Goal: Information Seeking & Learning: Compare options

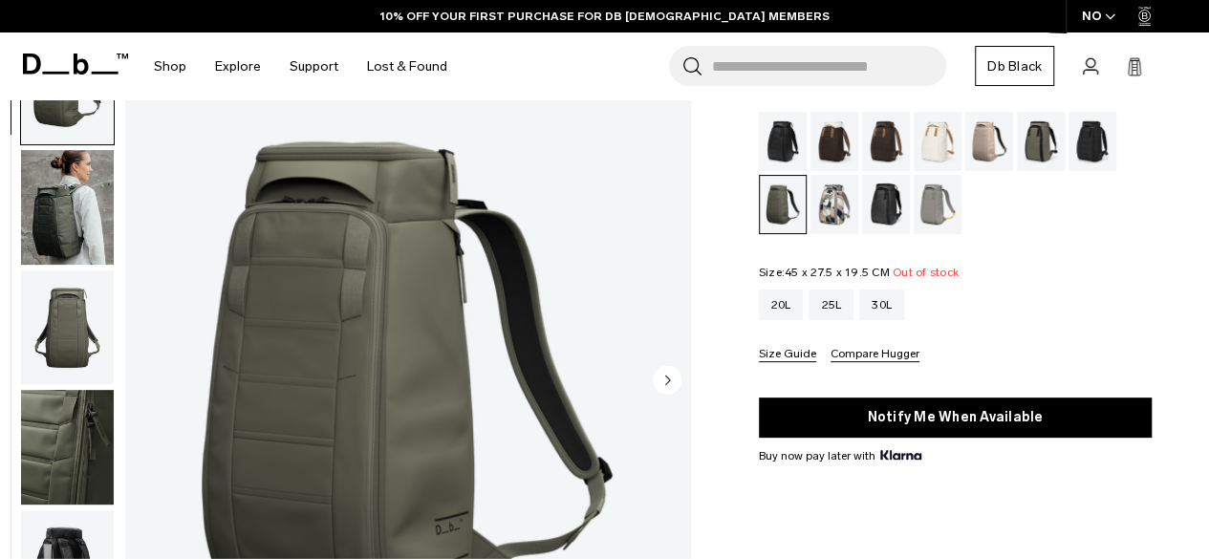
scroll to position [96, 0]
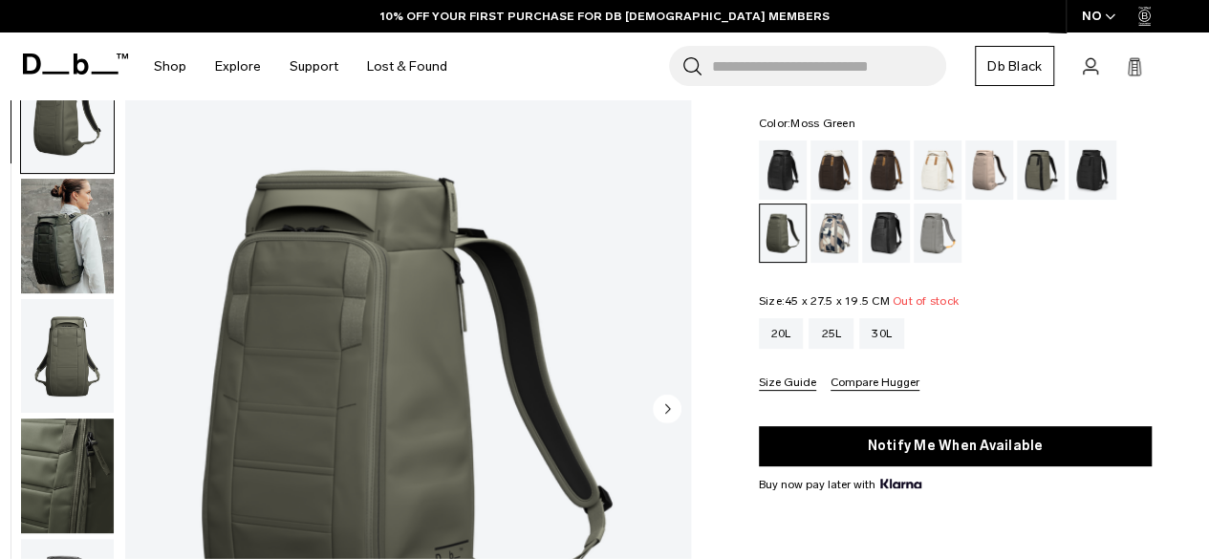
click at [52, 213] on img "button" at bounding box center [67, 236] width 93 height 115
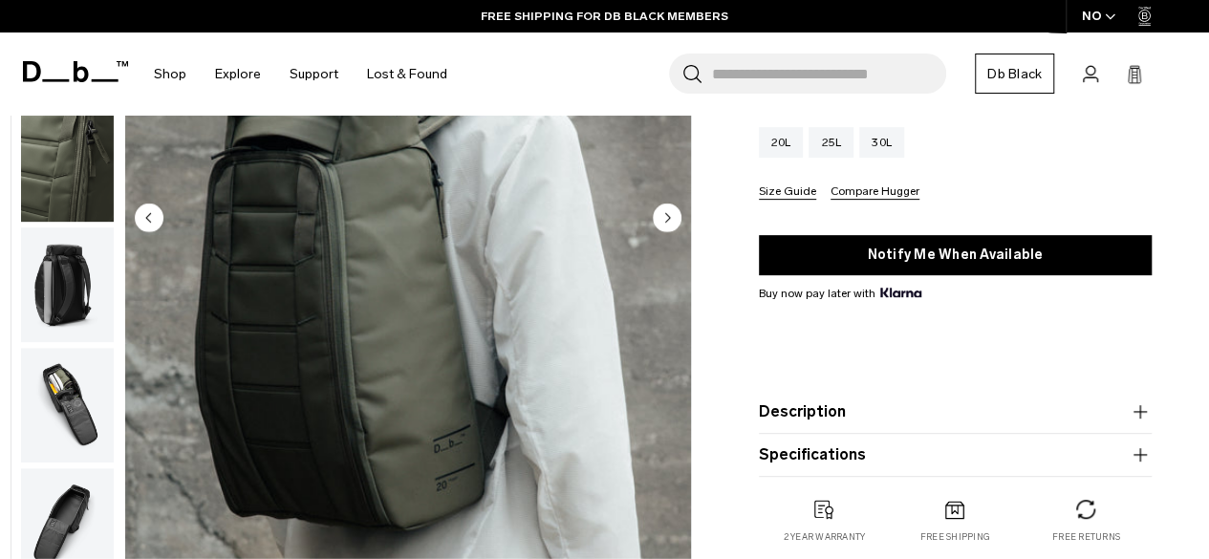
scroll to position [191, 0]
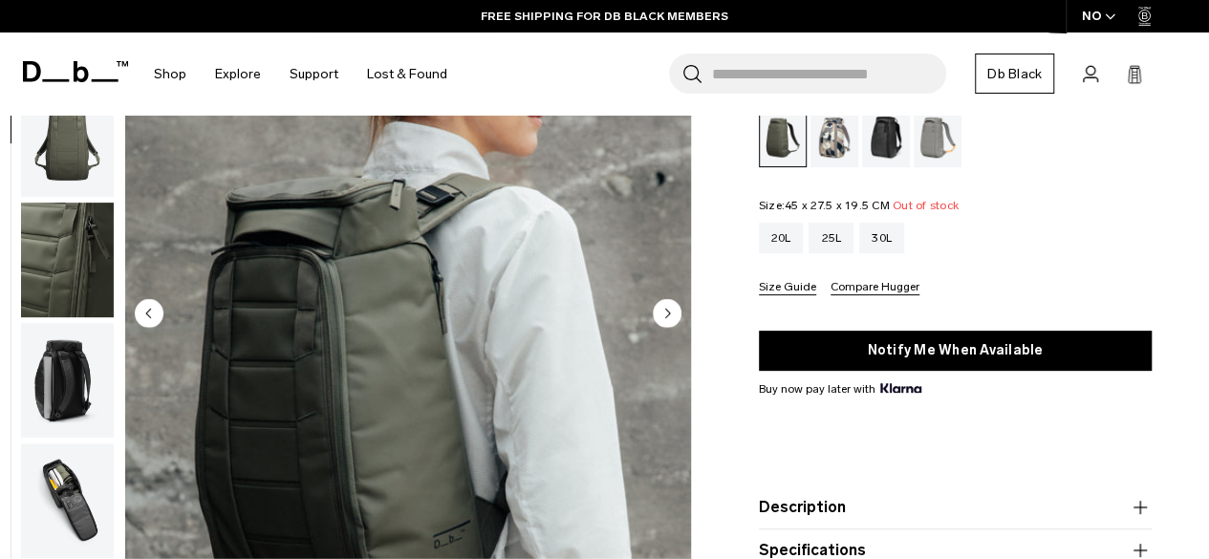
click at [932, 143] on div "Sand Grey" at bounding box center [938, 137] width 49 height 59
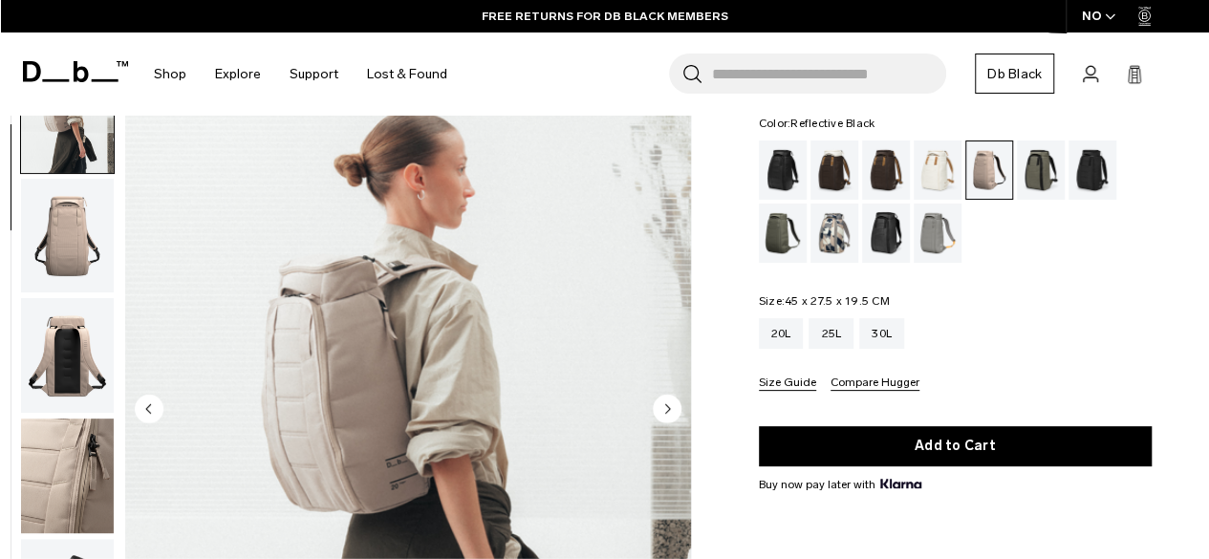
click at [888, 242] on div "Reflective Black" at bounding box center [886, 233] width 49 height 59
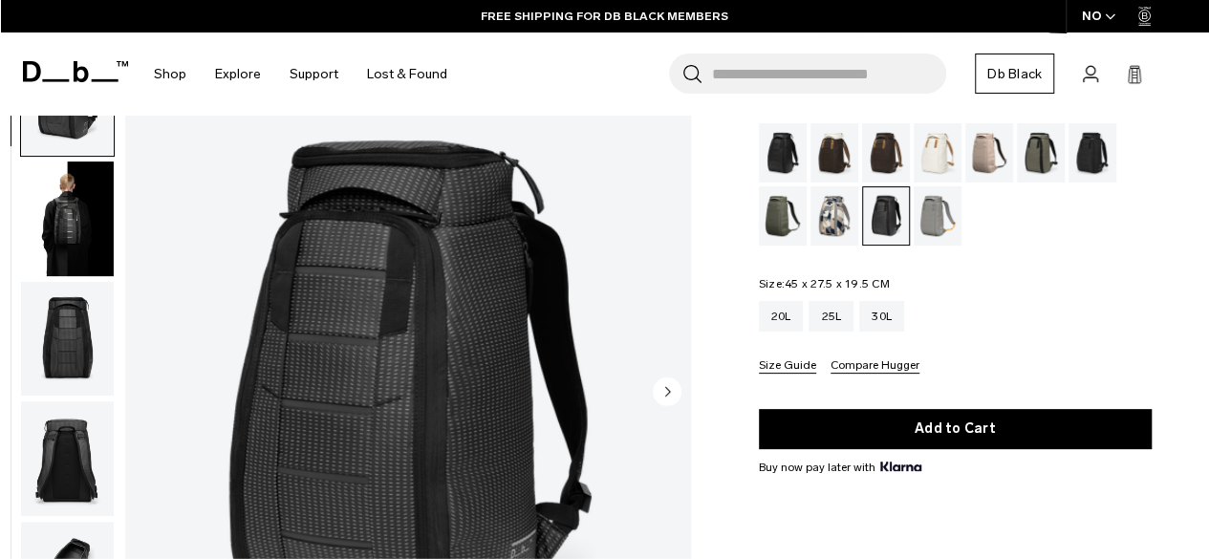
scroll to position [96, 0]
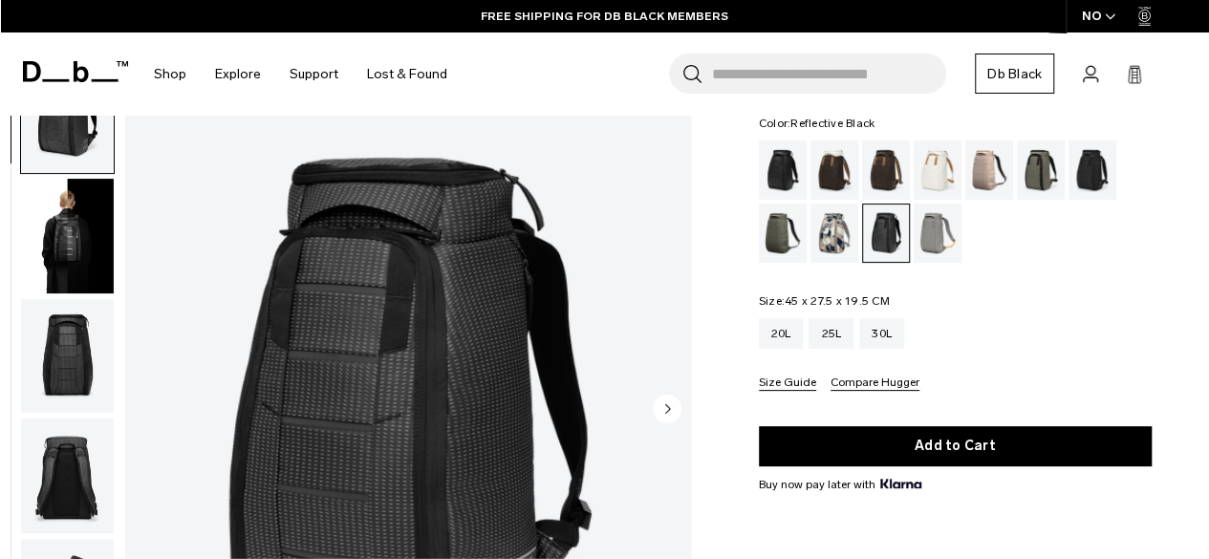
click at [84, 230] on img "button" at bounding box center [67, 236] width 93 height 115
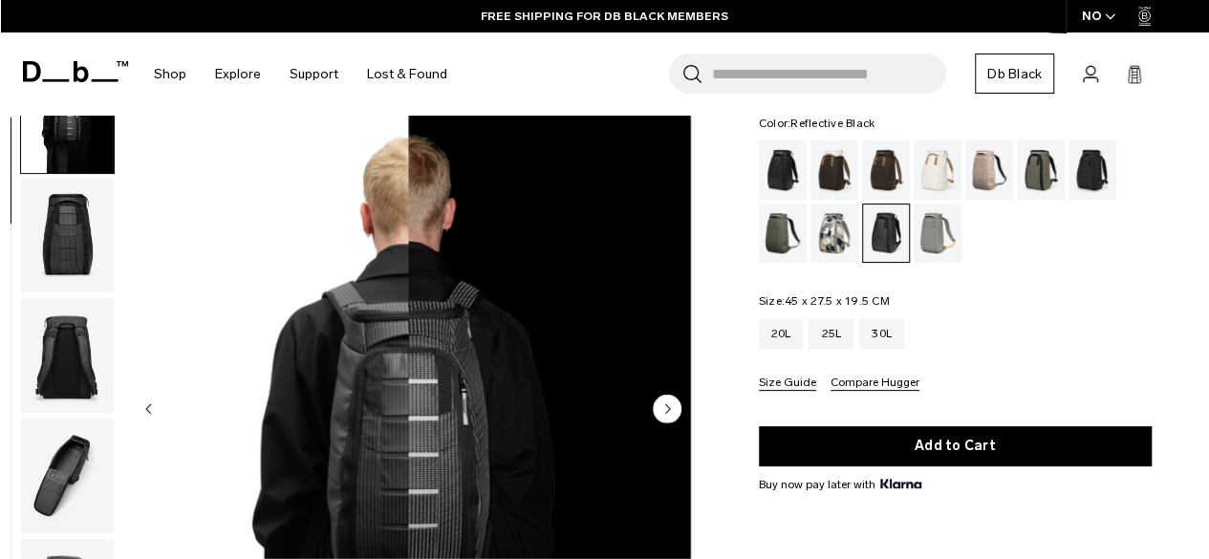
scroll to position [191, 0]
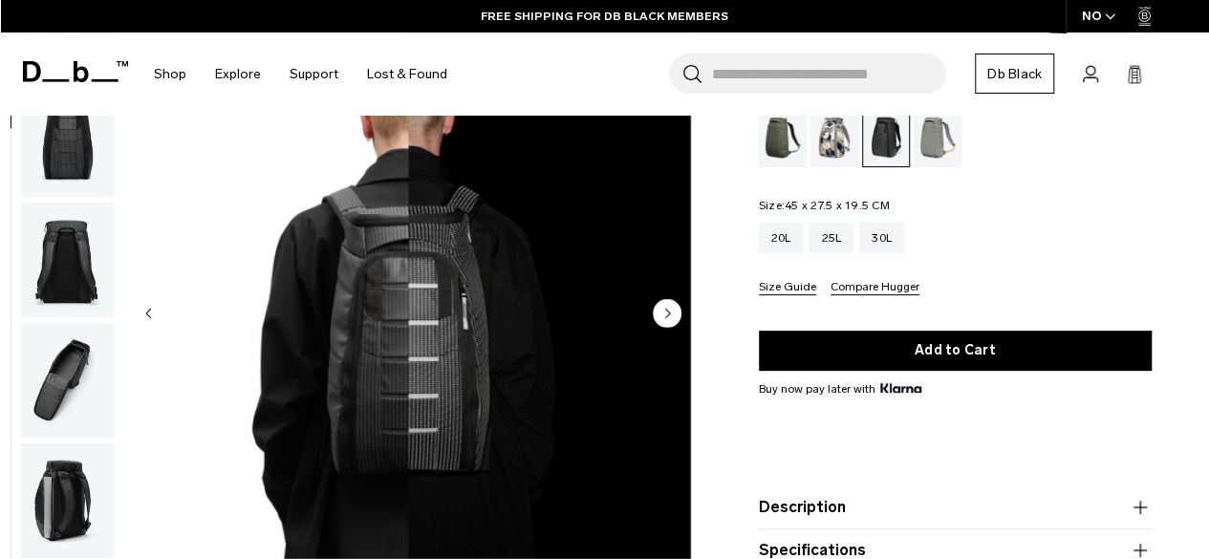
click at [665, 309] on icon "Next slide" at bounding box center [667, 313] width 5 height 9
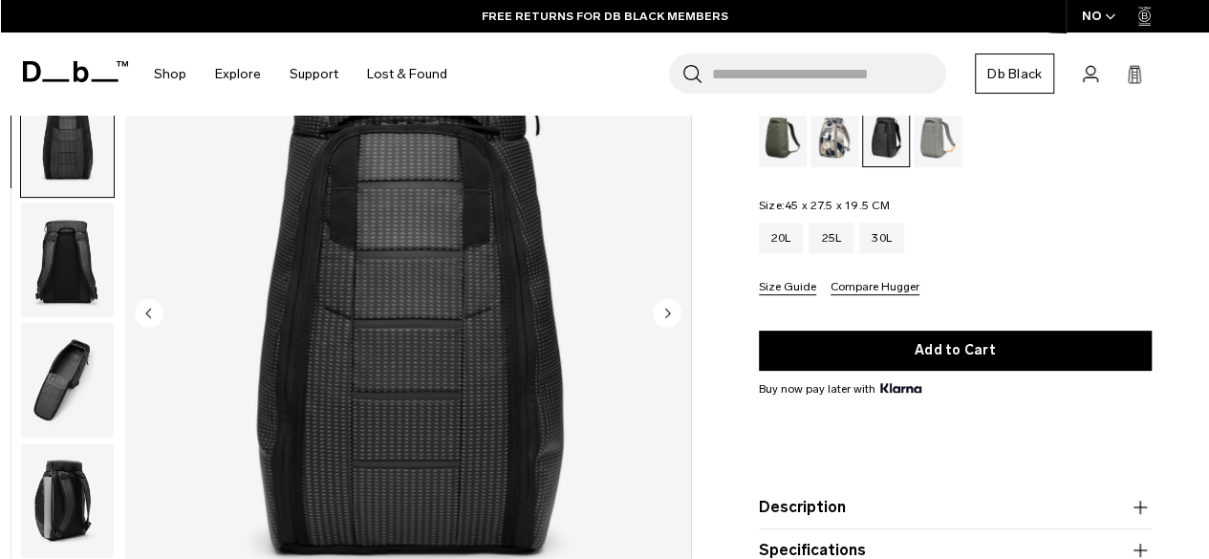
scroll to position [241, 0]
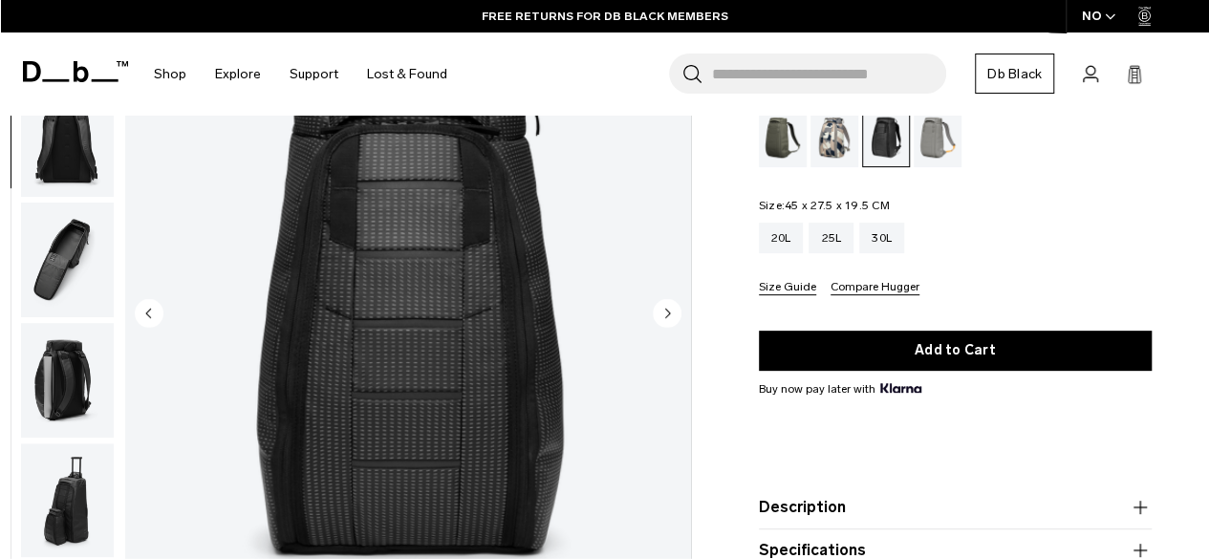
click at [665, 309] on icon "Next slide" at bounding box center [667, 313] width 5 height 9
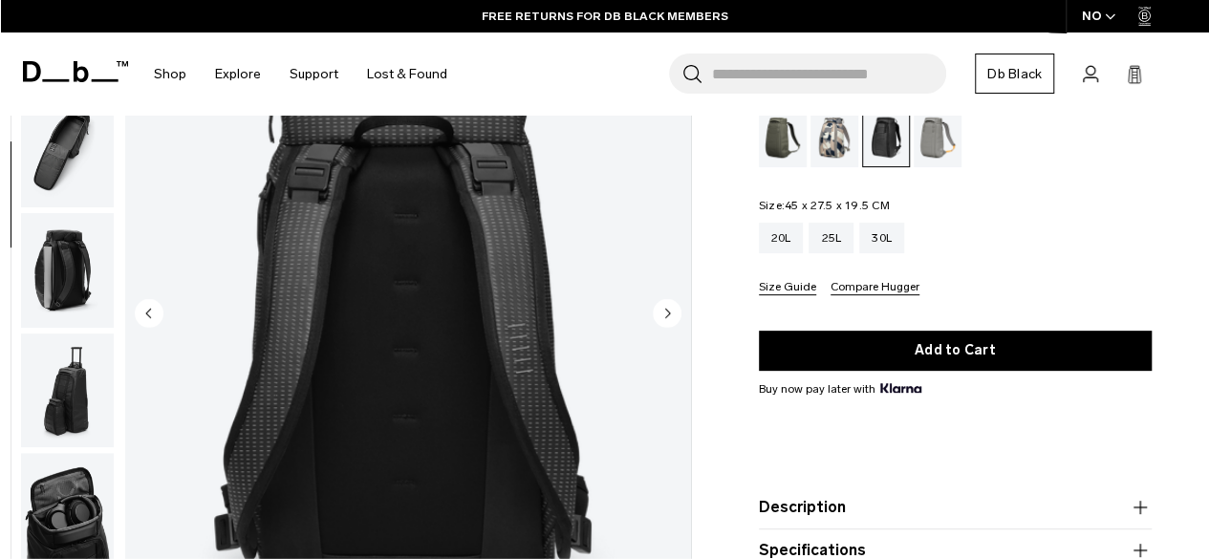
scroll to position [361, 0]
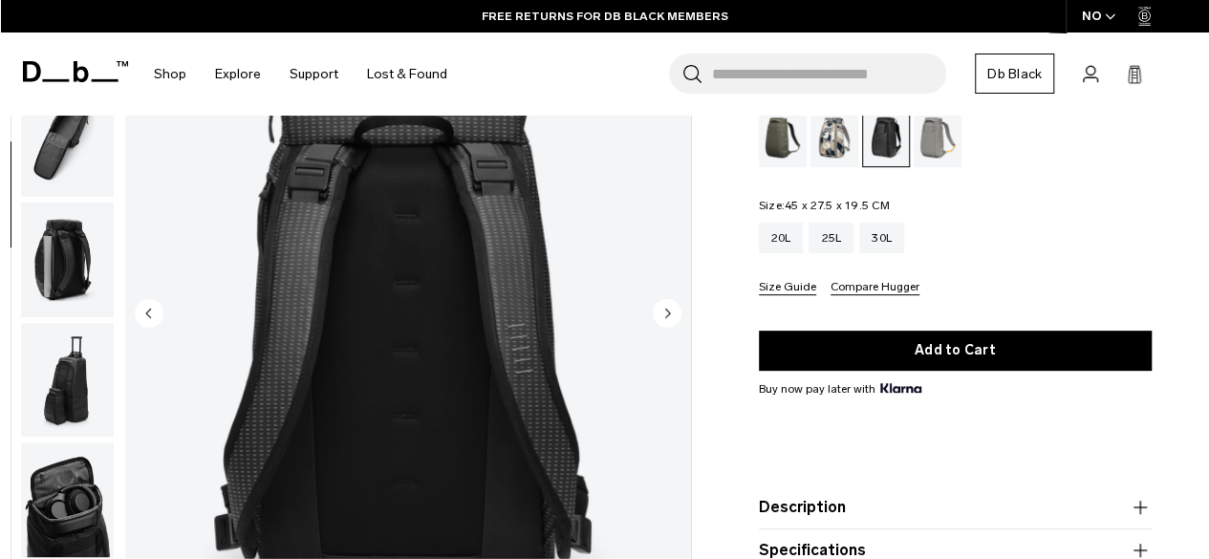
click at [665, 309] on icon "Next slide" at bounding box center [667, 313] width 5 height 9
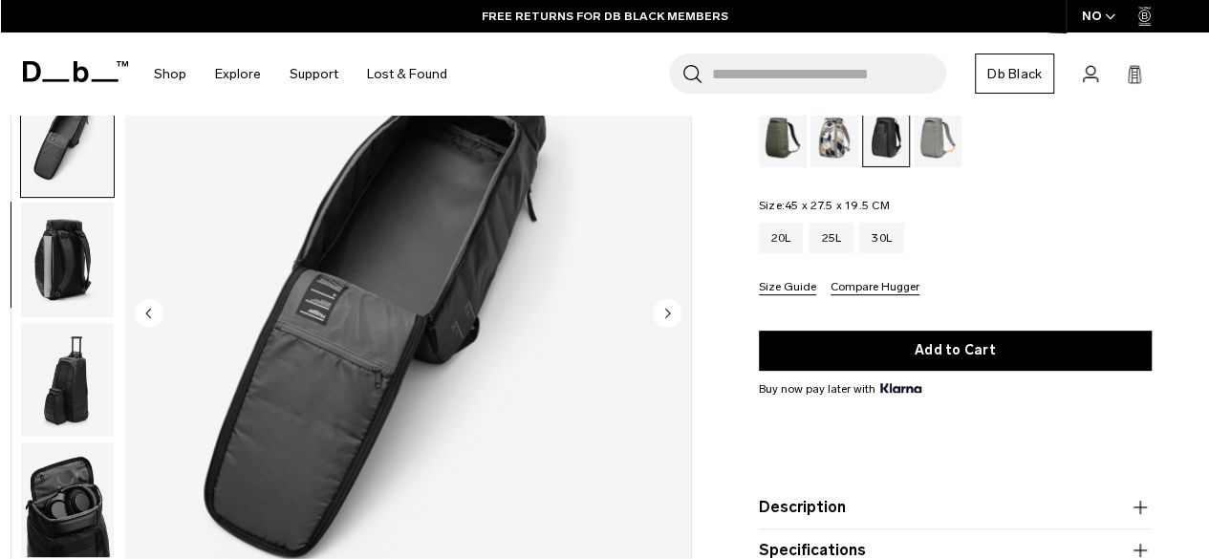
scroll to position [482, 0]
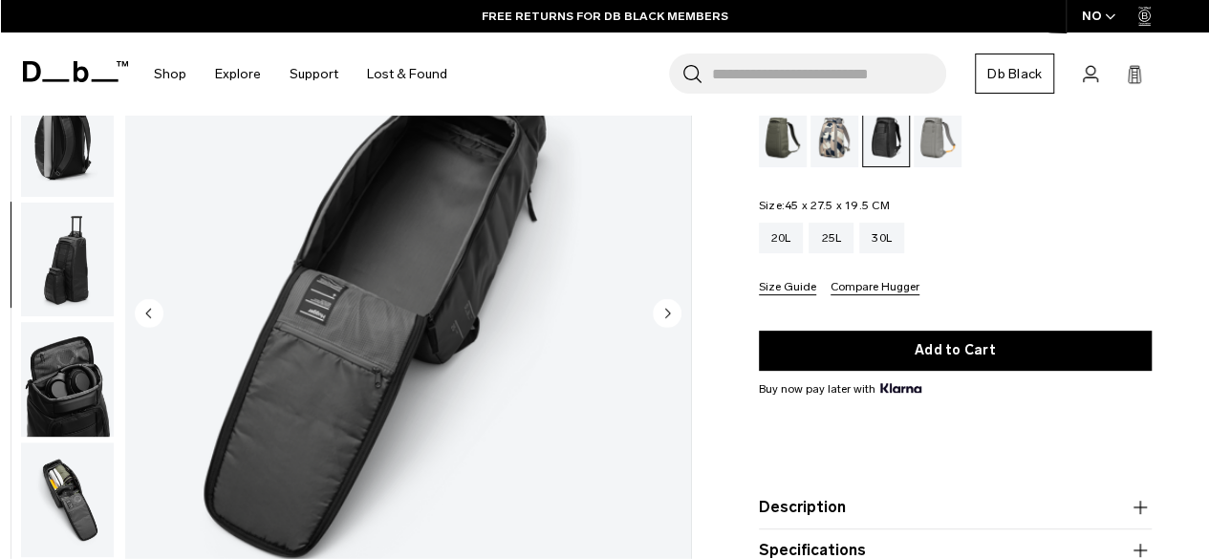
click at [665, 309] on icon "Next slide" at bounding box center [667, 313] width 5 height 9
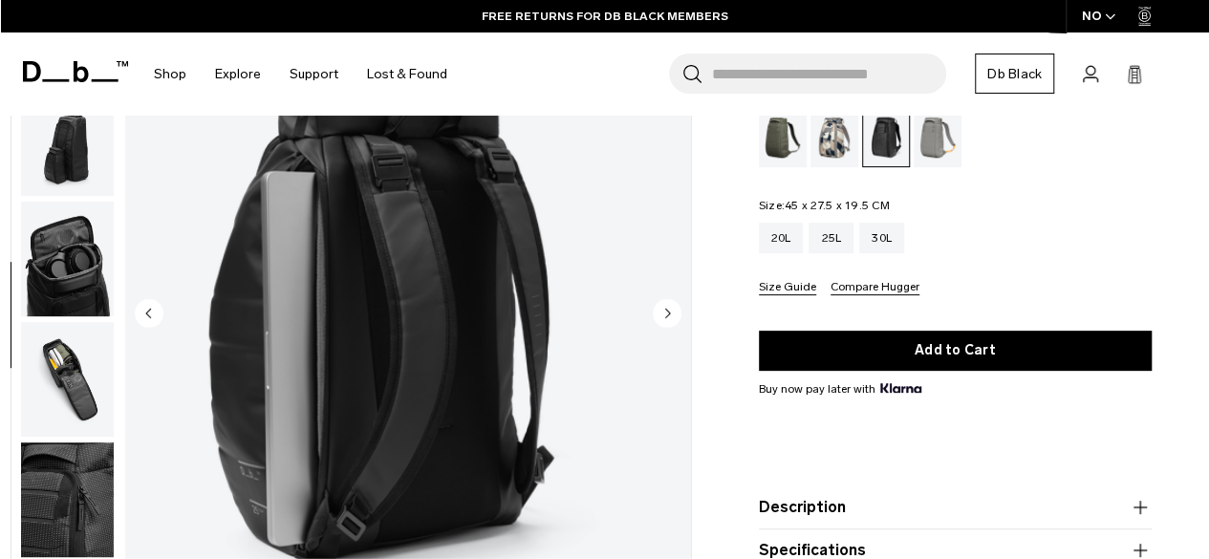
click at [665, 309] on icon "Next slide" at bounding box center [667, 313] width 5 height 9
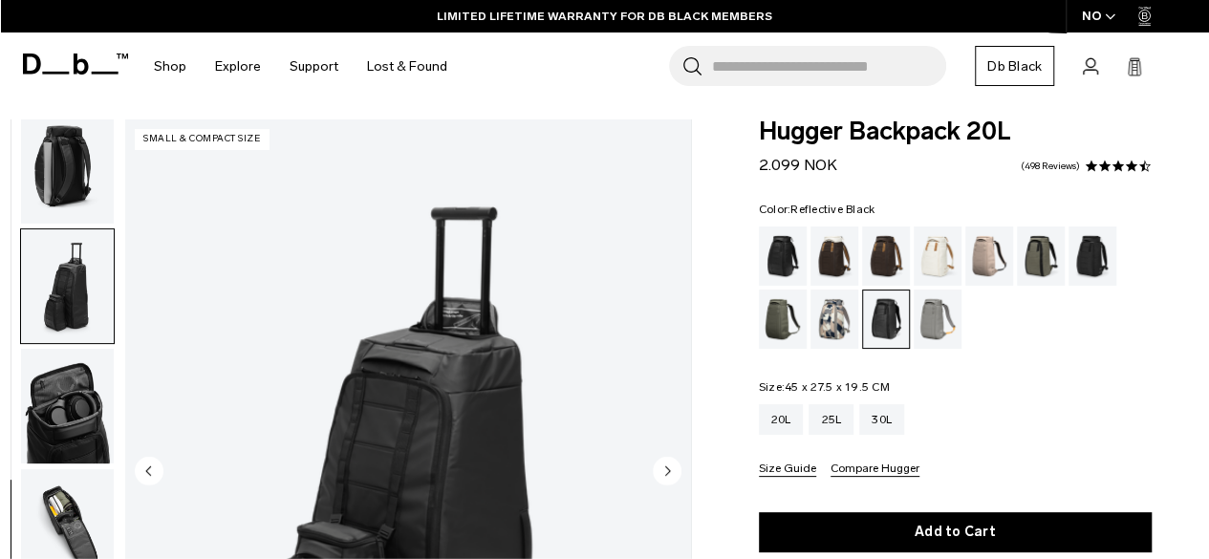
scroll to position [0, 0]
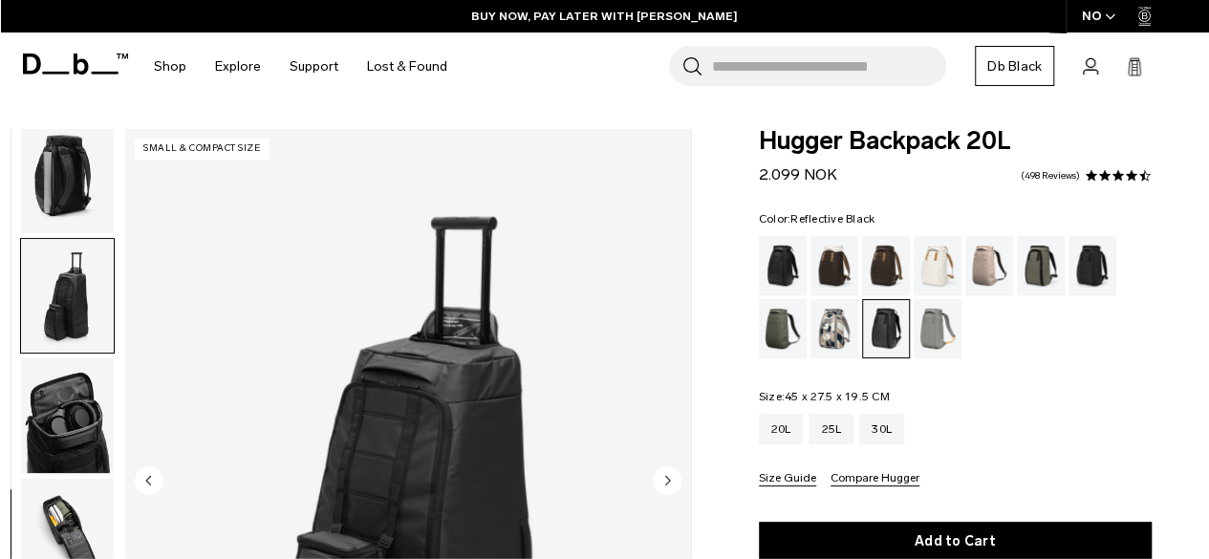
click at [89, 174] on img "button" at bounding box center [67, 176] width 93 height 115
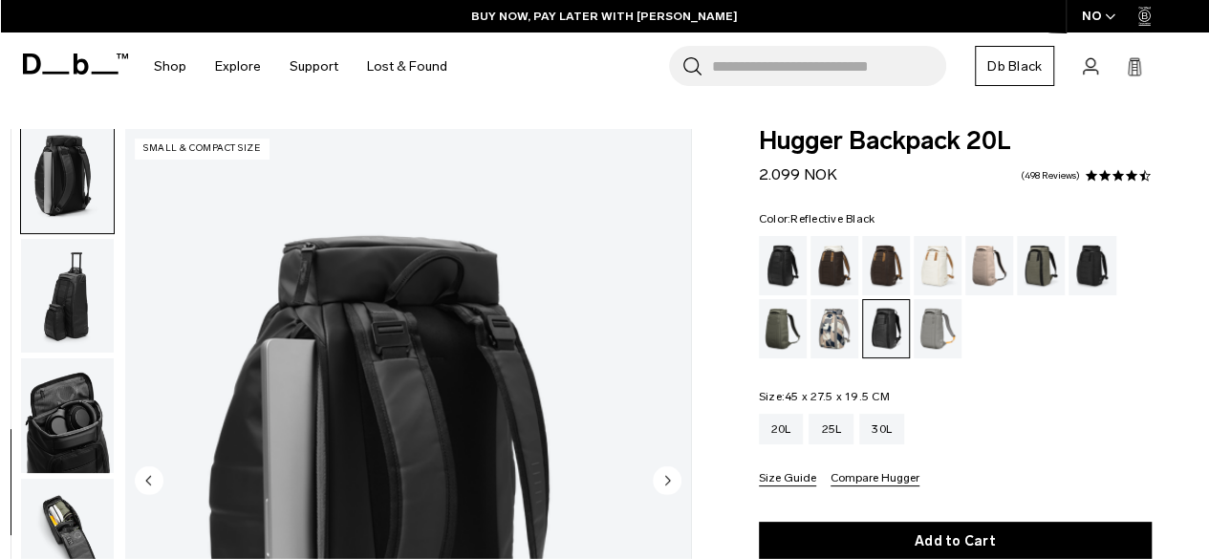
scroll to position [602, 0]
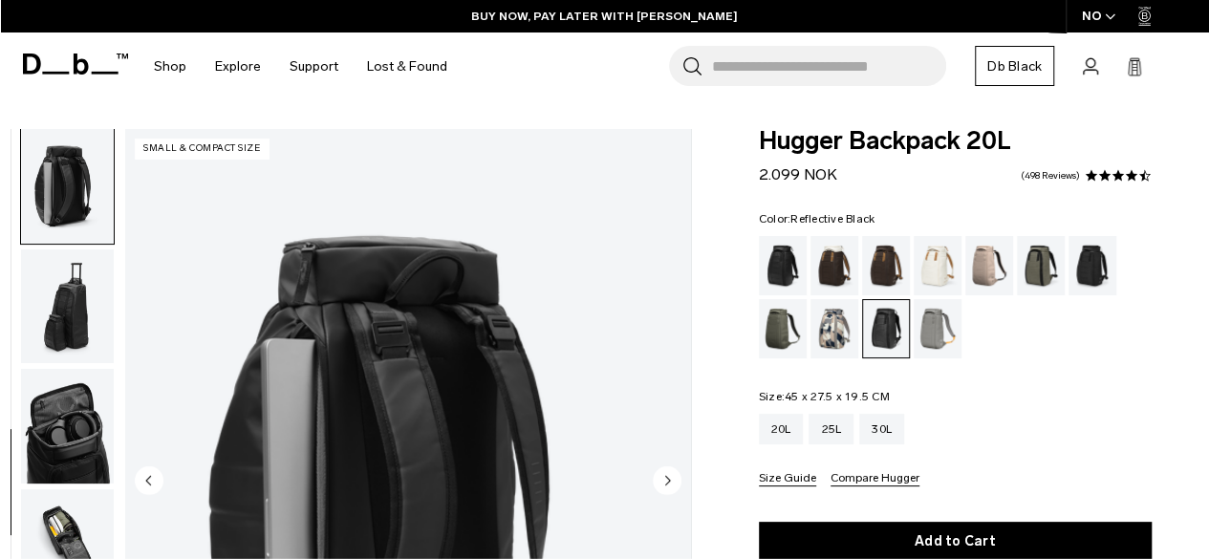
click at [57, 326] on img "button" at bounding box center [67, 306] width 93 height 115
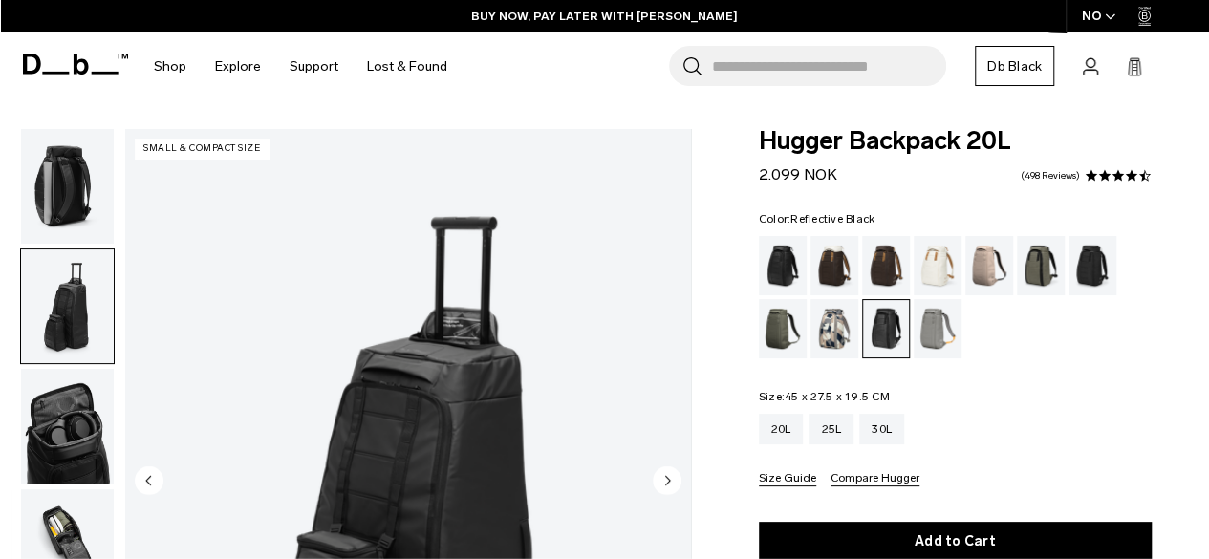
scroll to position [614, 0]
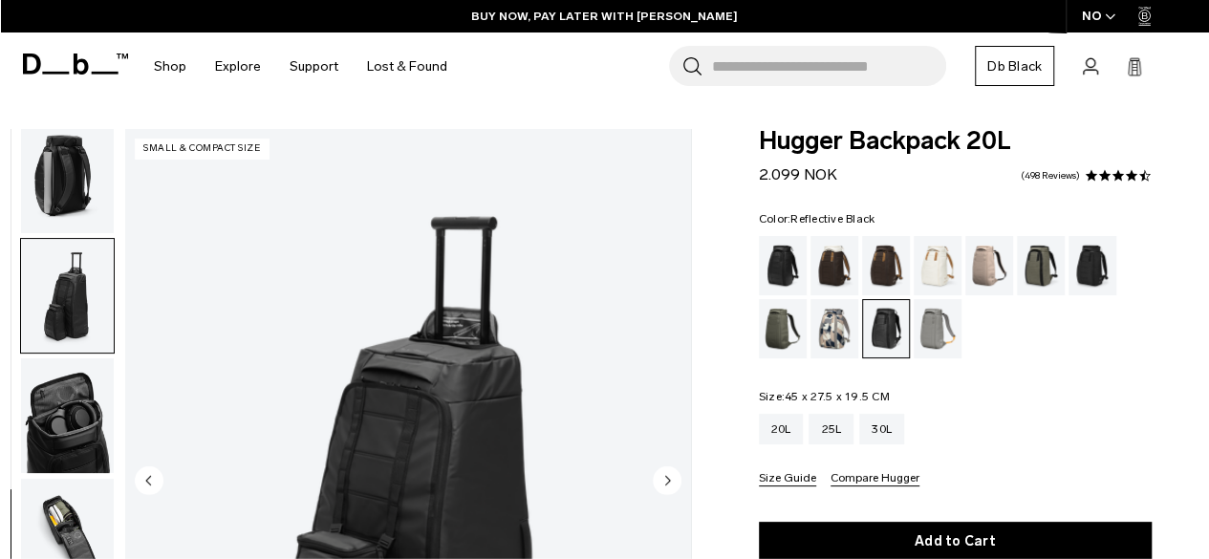
click at [72, 403] on img "button" at bounding box center [67, 415] width 93 height 115
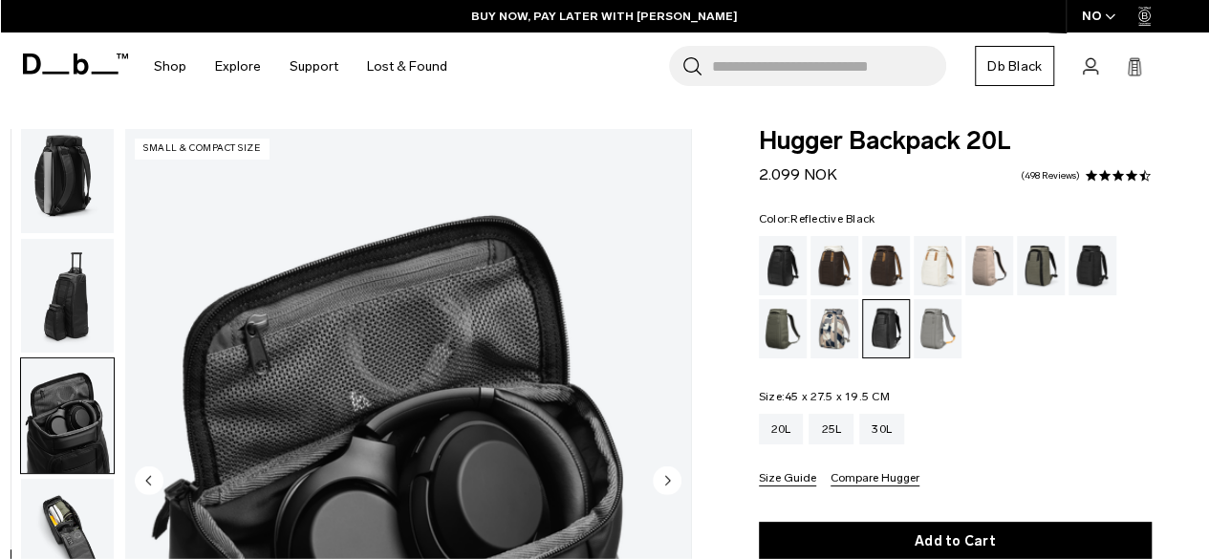
click at [88, 184] on img "button" at bounding box center [67, 176] width 93 height 115
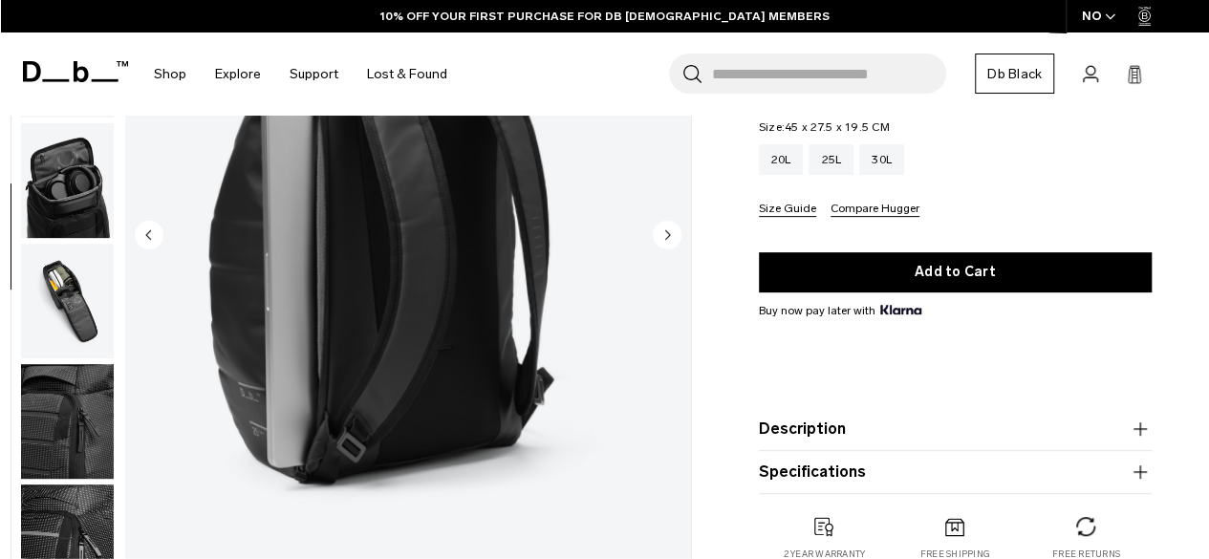
scroll to position [287, 0]
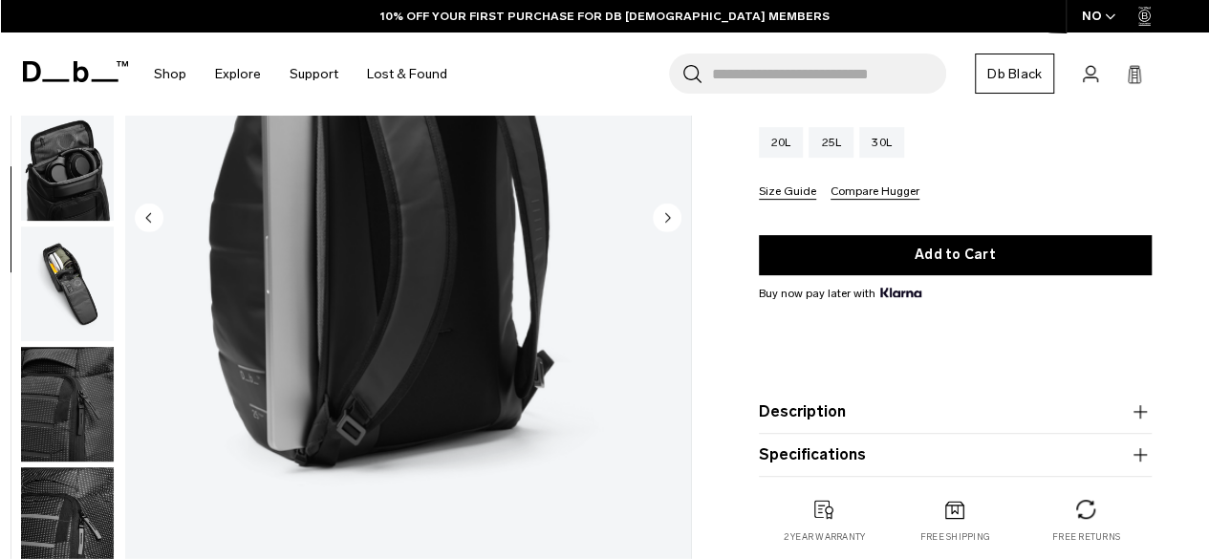
click at [40, 400] on img "button" at bounding box center [67, 404] width 93 height 115
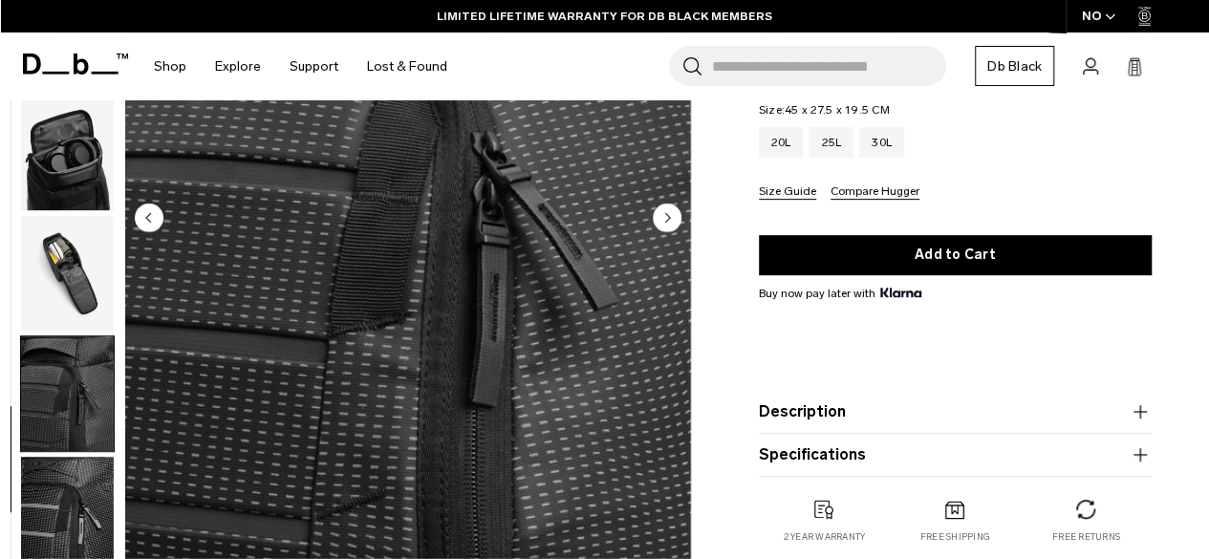
click at [56, 520] on img "button" at bounding box center [67, 514] width 93 height 115
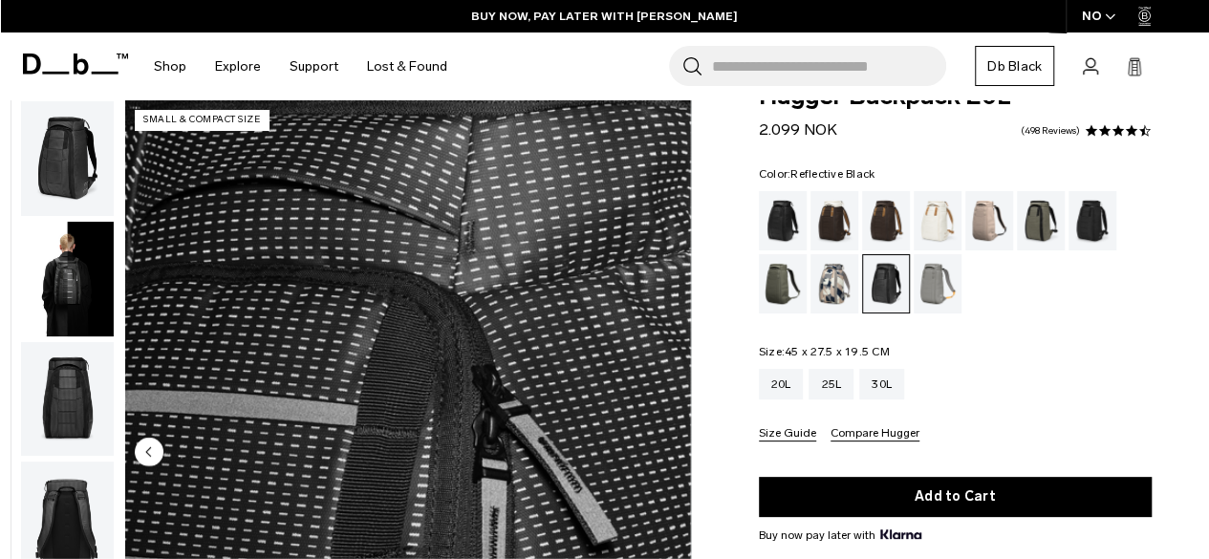
scroll to position [0, 0]
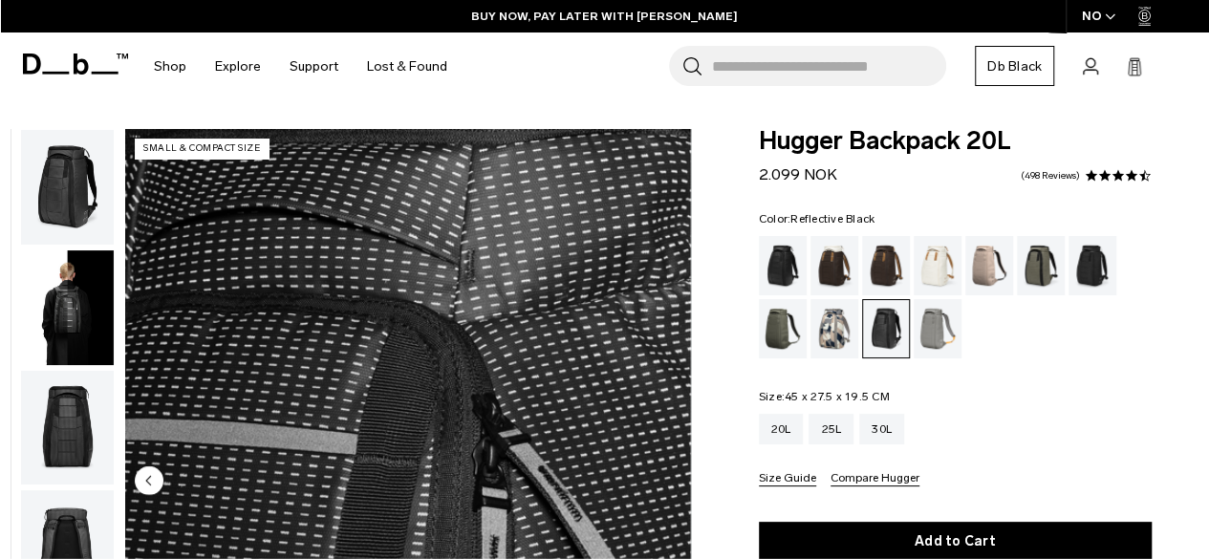
click at [54, 299] on img "button" at bounding box center [67, 307] width 93 height 115
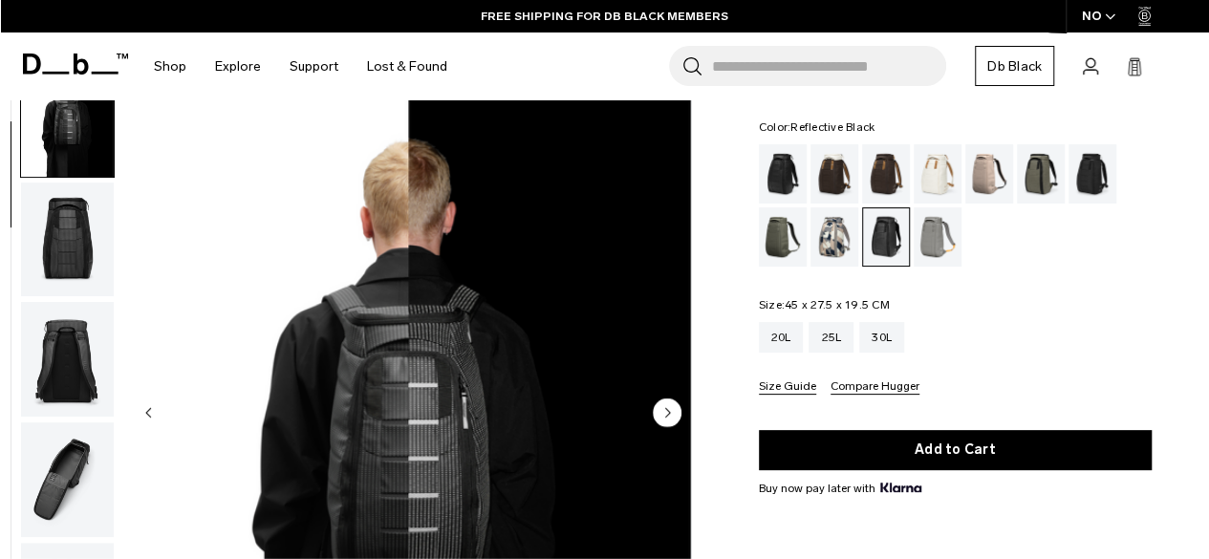
scroll to position [191, 0]
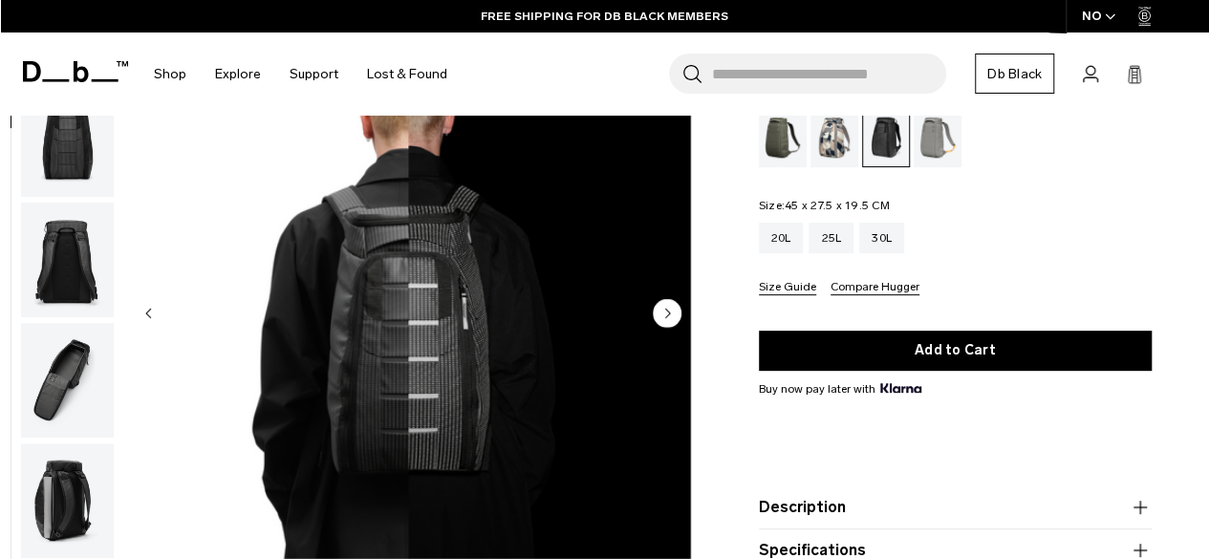
click at [63, 144] on img "button" at bounding box center [67, 140] width 93 height 115
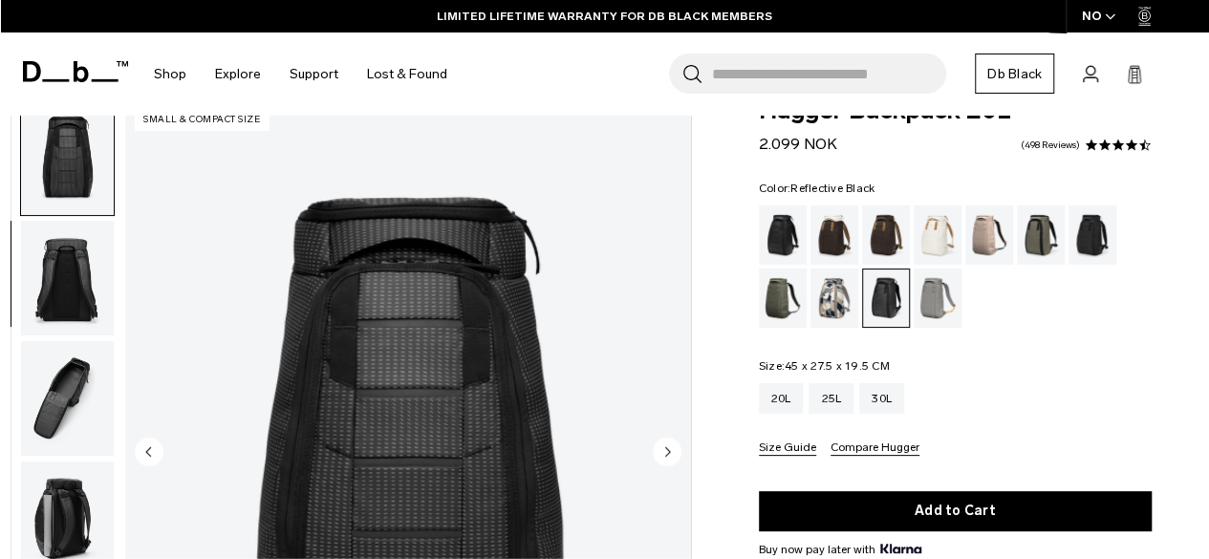
scroll to position [0, 0]
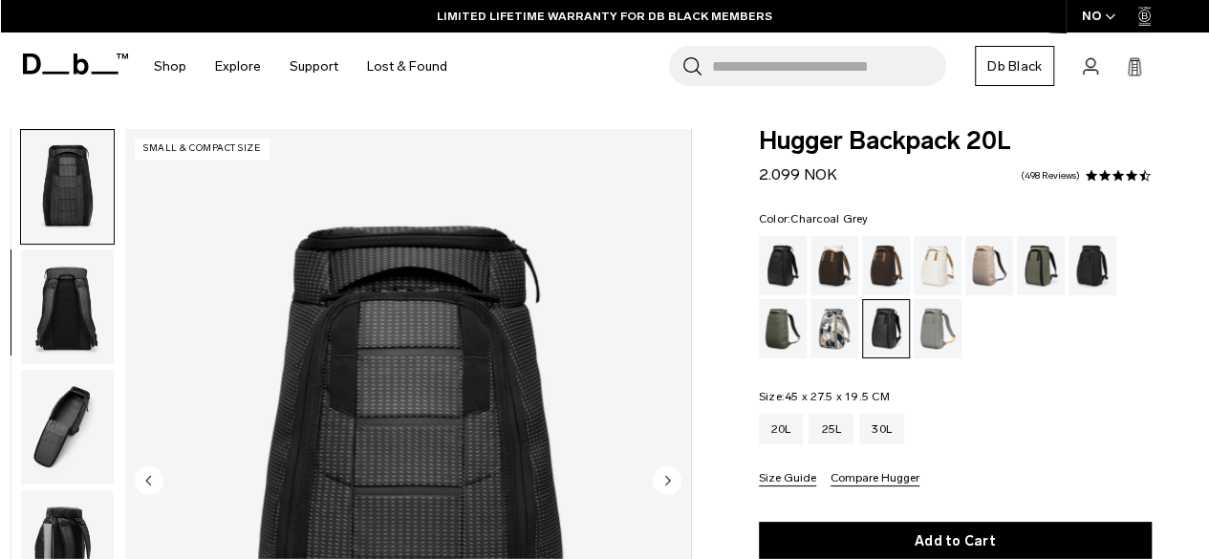
click at [1078, 266] on div "Charcoal Grey" at bounding box center [1093, 265] width 49 height 59
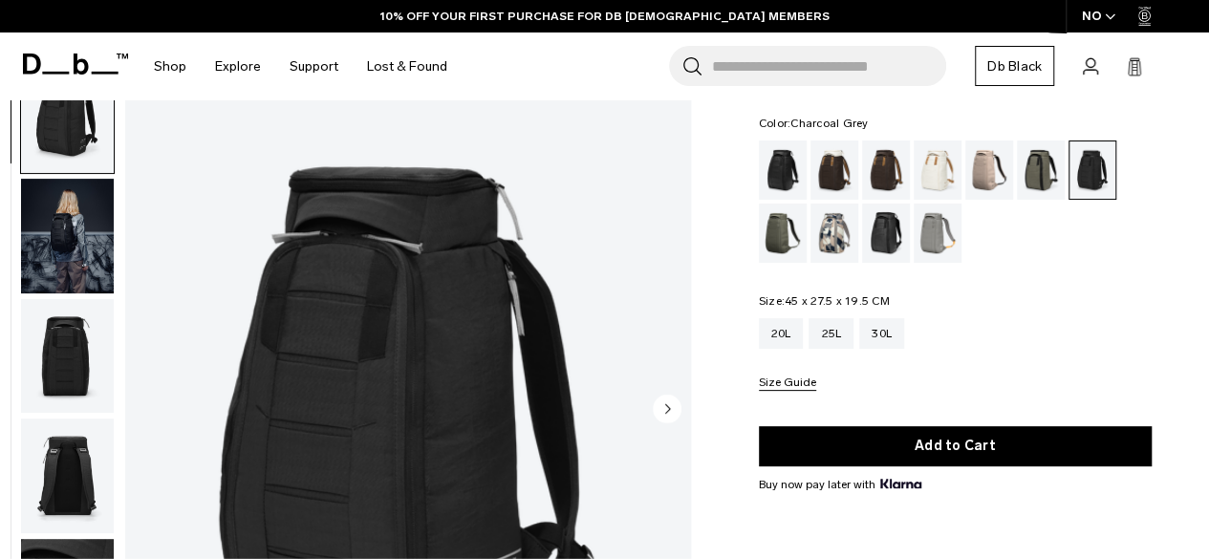
click at [63, 228] on img "button" at bounding box center [67, 236] width 93 height 115
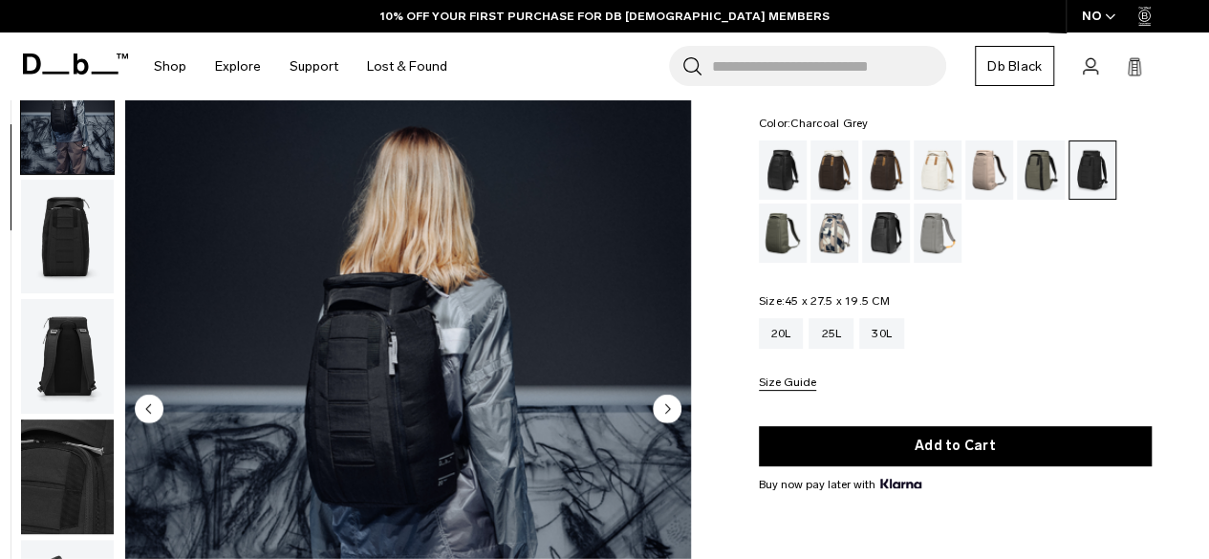
scroll to position [120, 0]
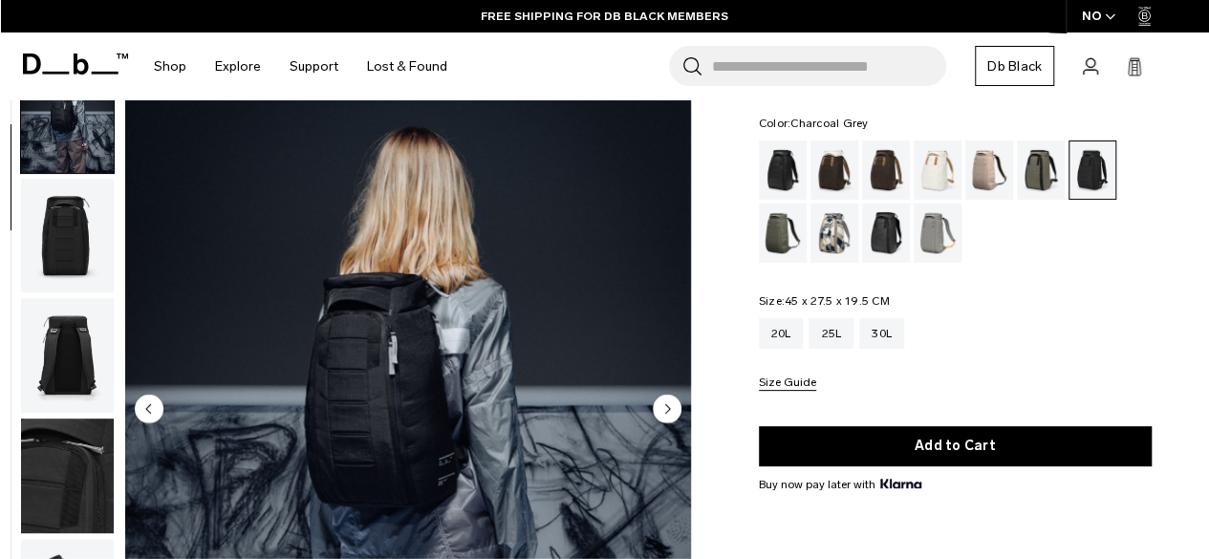
click at [669, 406] on circle "Next slide" at bounding box center [667, 409] width 29 height 29
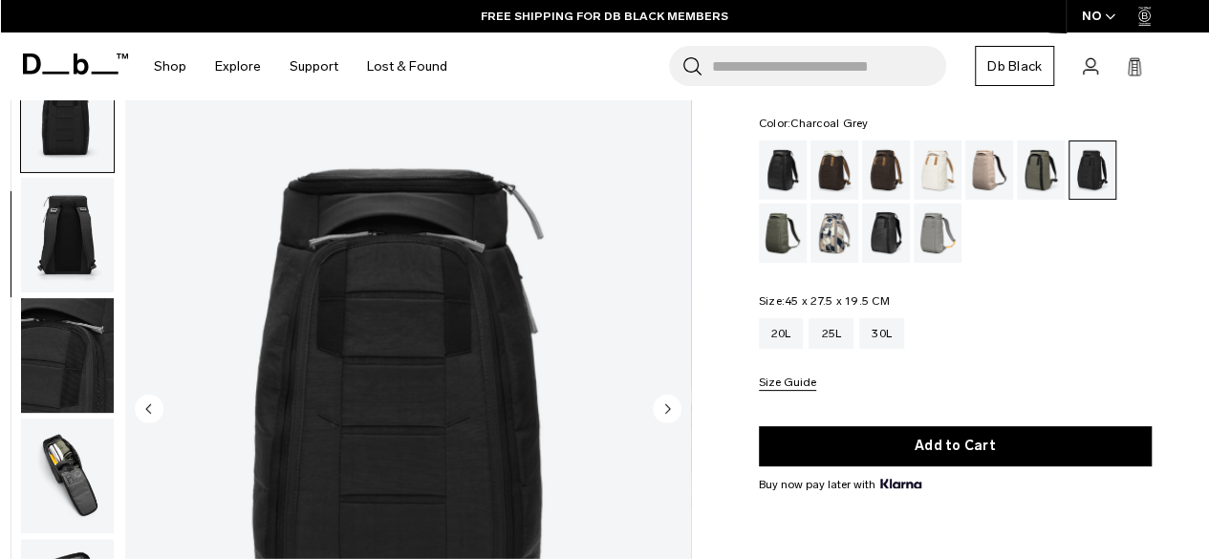
click at [669, 406] on circle "Next slide" at bounding box center [667, 409] width 29 height 29
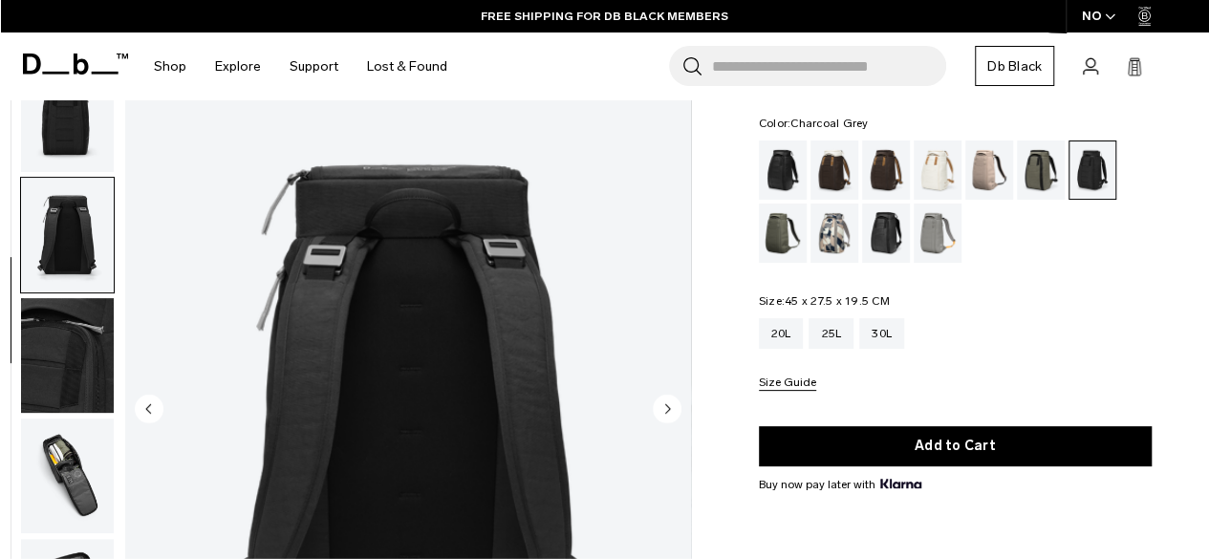
scroll to position [361, 0]
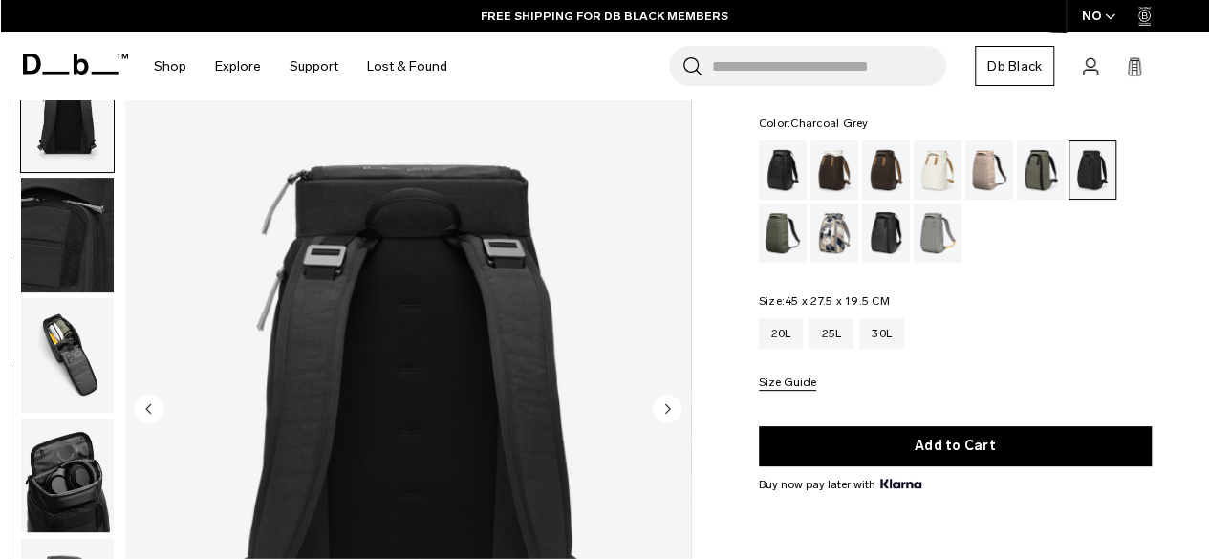
click at [669, 406] on circle "Next slide" at bounding box center [667, 409] width 29 height 29
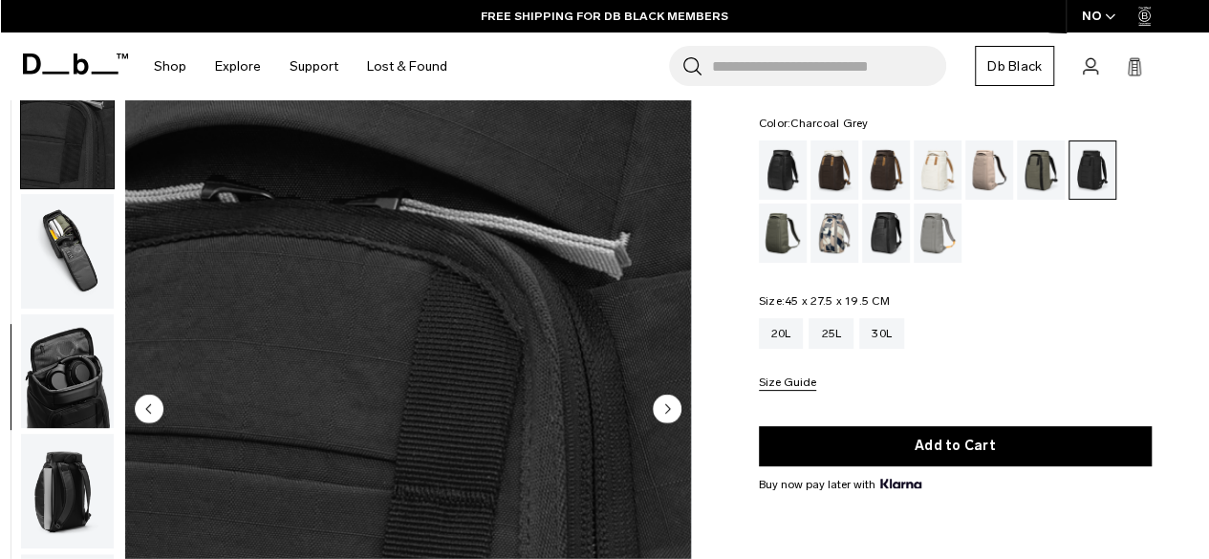
scroll to position [482, 0]
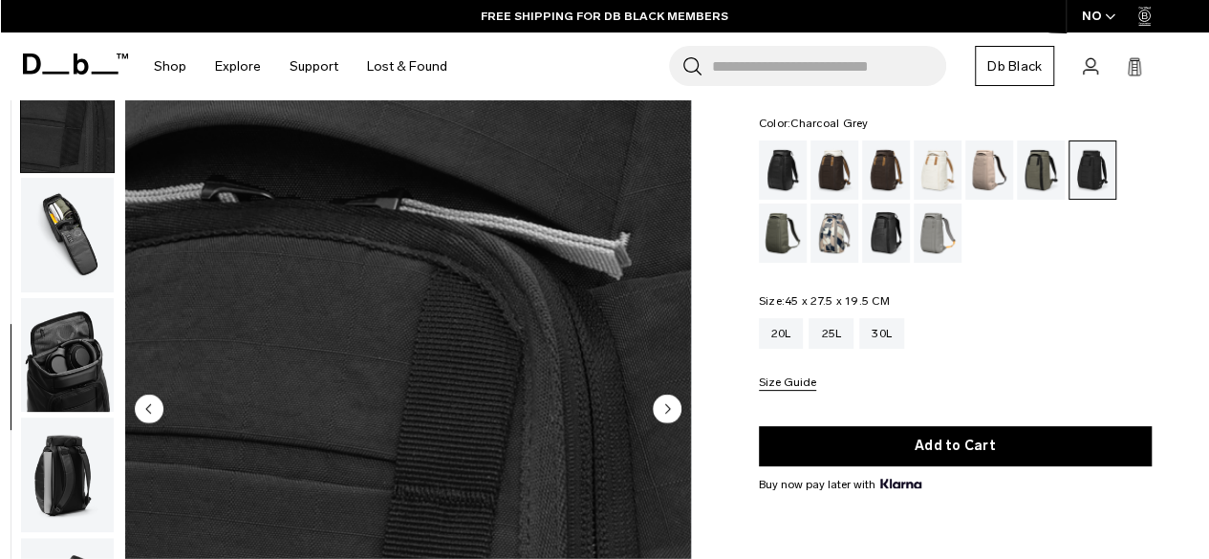
click at [669, 406] on circle "Next slide" at bounding box center [667, 409] width 29 height 29
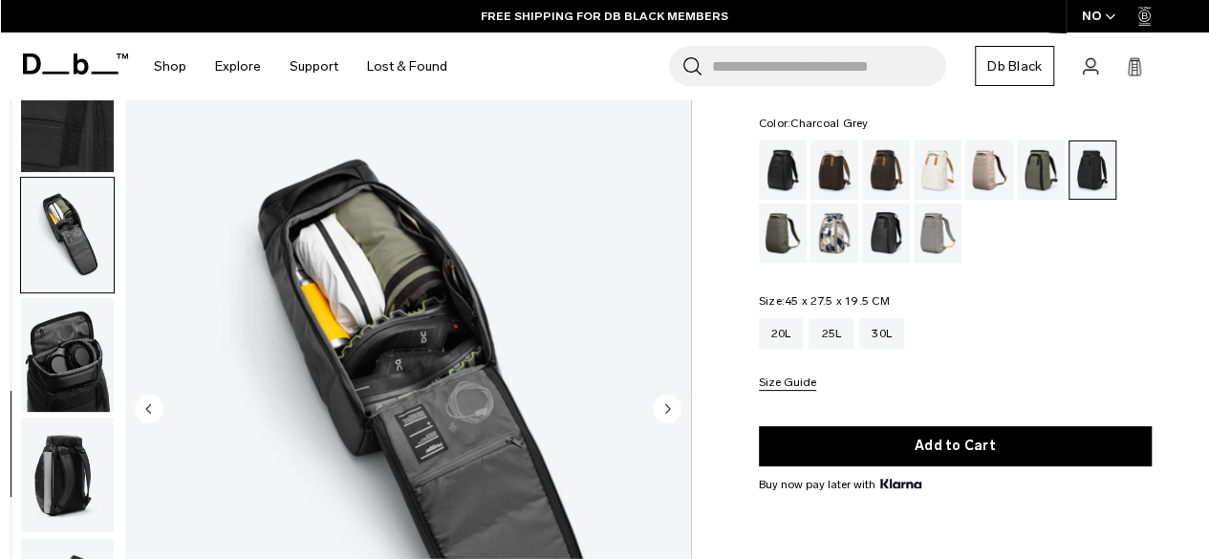
scroll to position [493, 0]
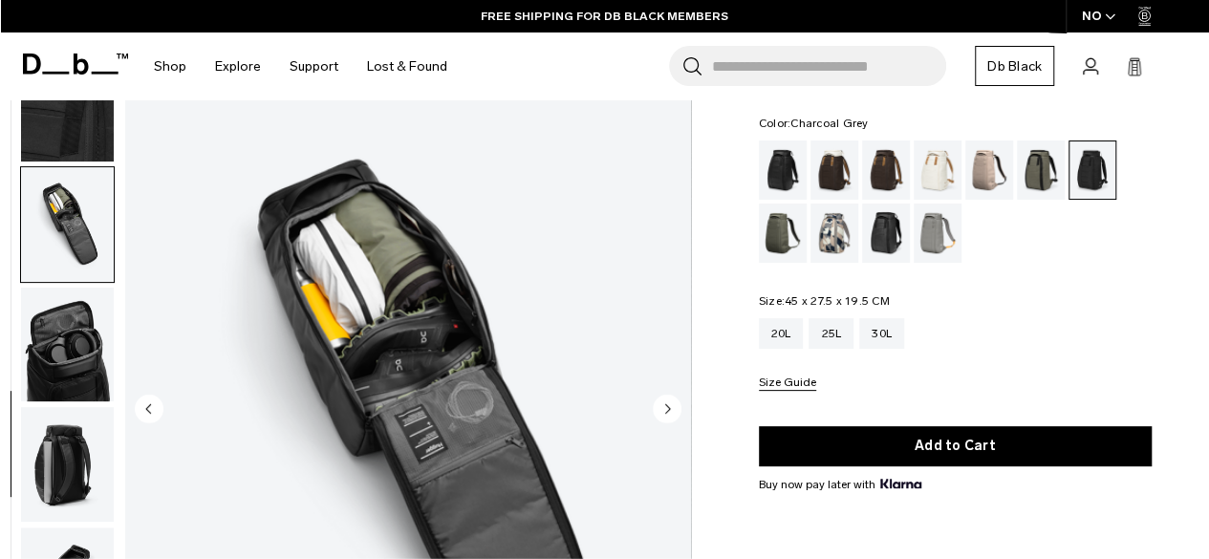
click at [669, 406] on circle "Next slide" at bounding box center [667, 409] width 29 height 29
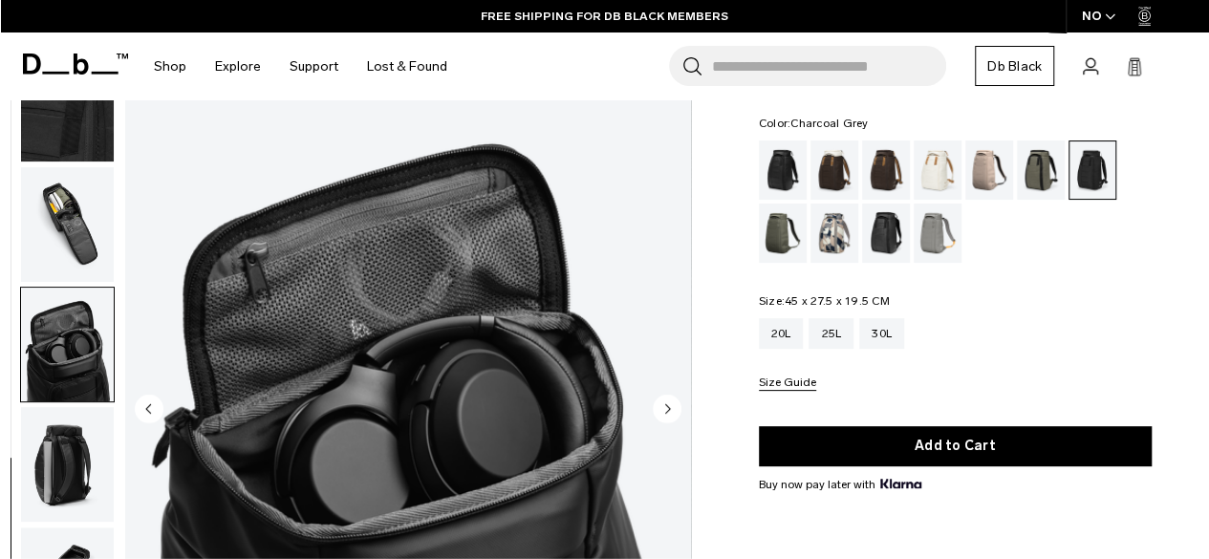
click at [669, 406] on circle "Next slide" at bounding box center [667, 409] width 29 height 29
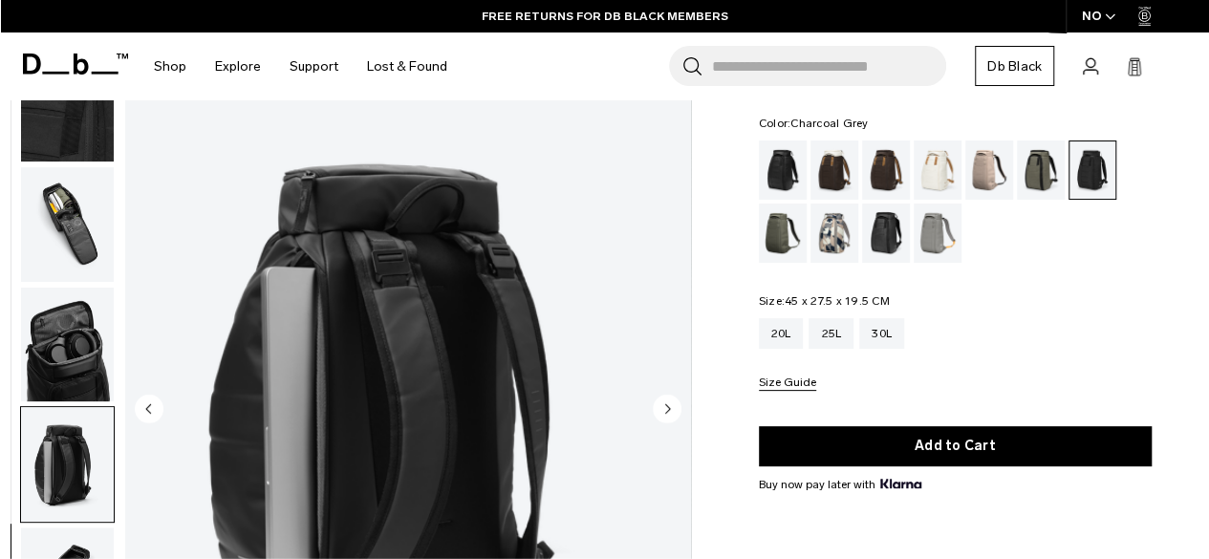
click at [669, 406] on circle "Next slide" at bounding box center [667, 409] width 29 height 29
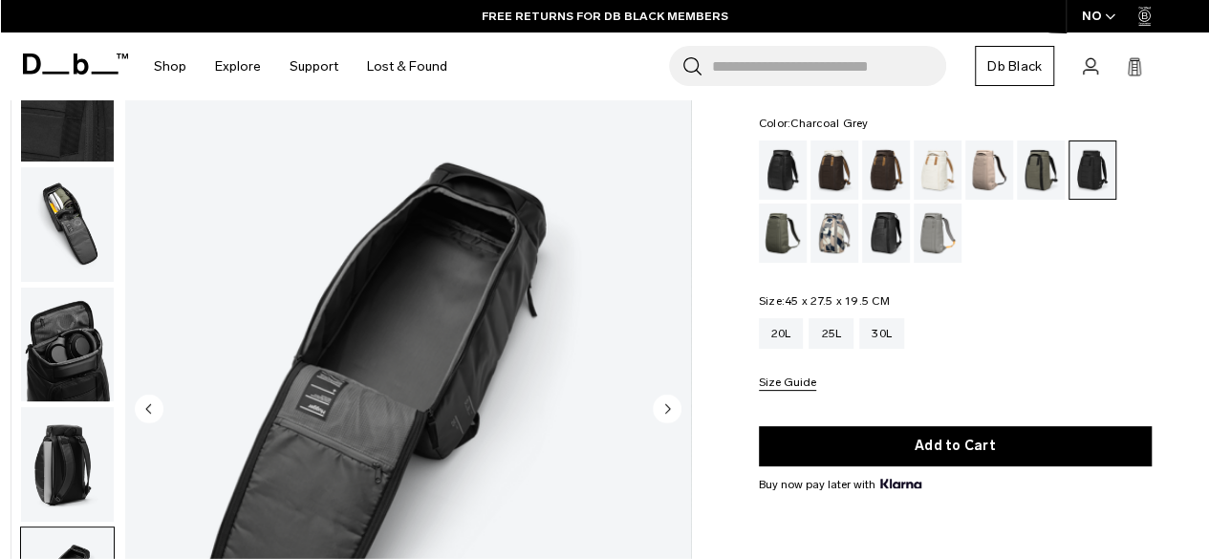
click at [669, 406] on circle "Next slide" at bounding box center [667, 409] width 29 height 29
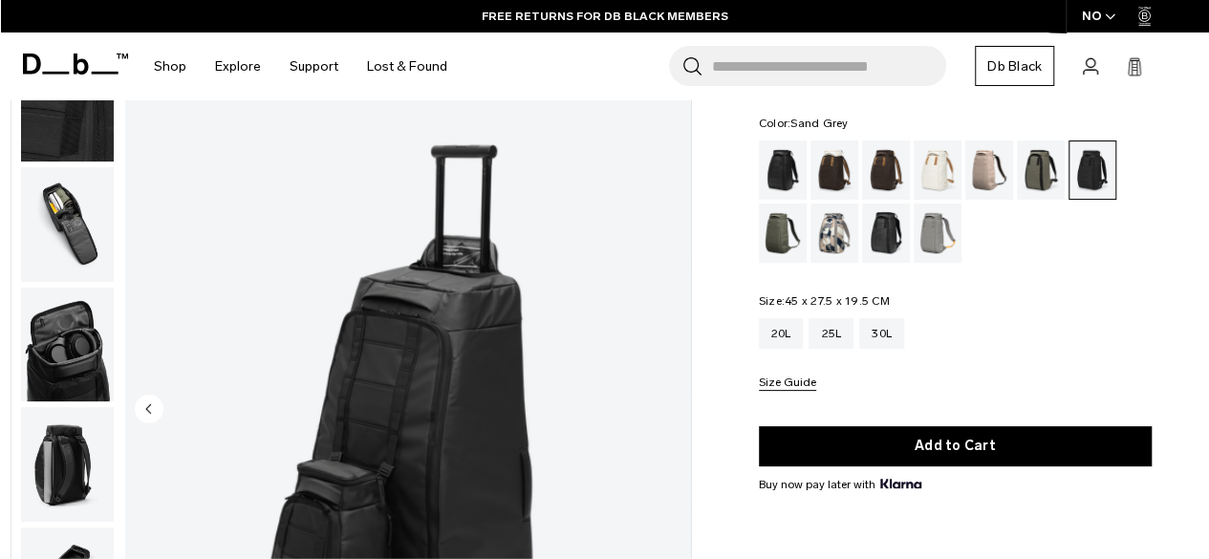
click at [931, 248] on div "Sand Grey" at bounding box center [938, 233] width 49 height 59
